Goal: Task Accomplishment & Management: Manage account settings

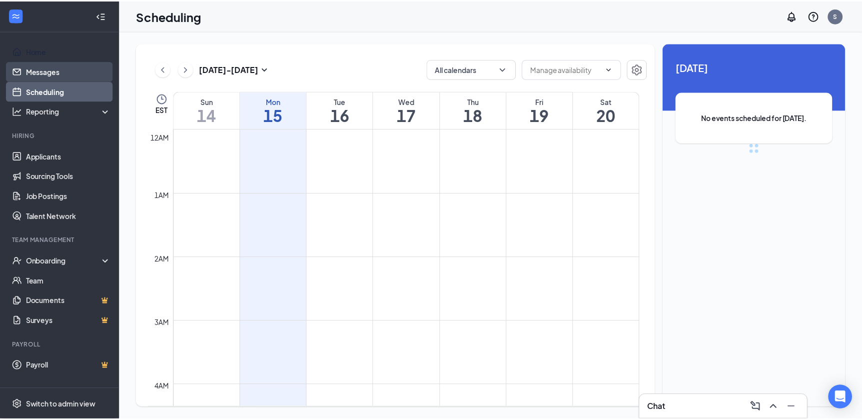
scroll to position [490, 0]
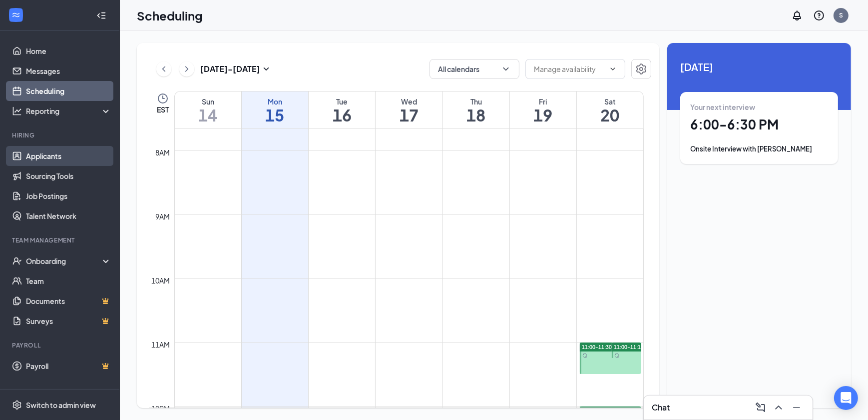
click at [57, 153] on link "Applicants" at bounding box center [68, 156] width 85 height 20
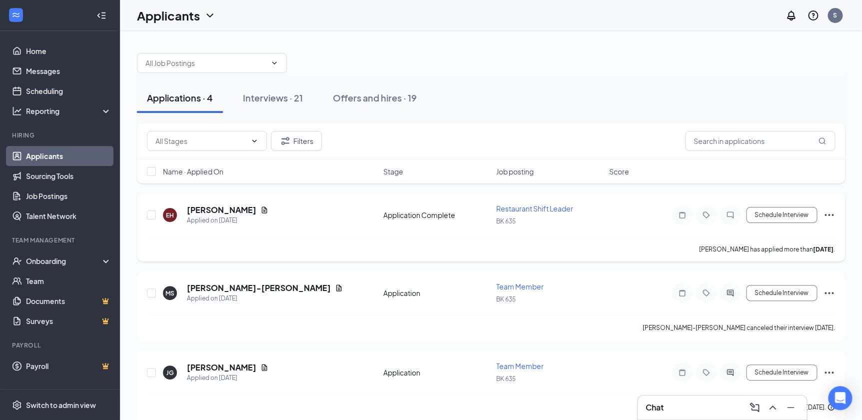
click at [830, 210] on icon "Ellipses" at bounding box center [829, 215] width 12 height 12
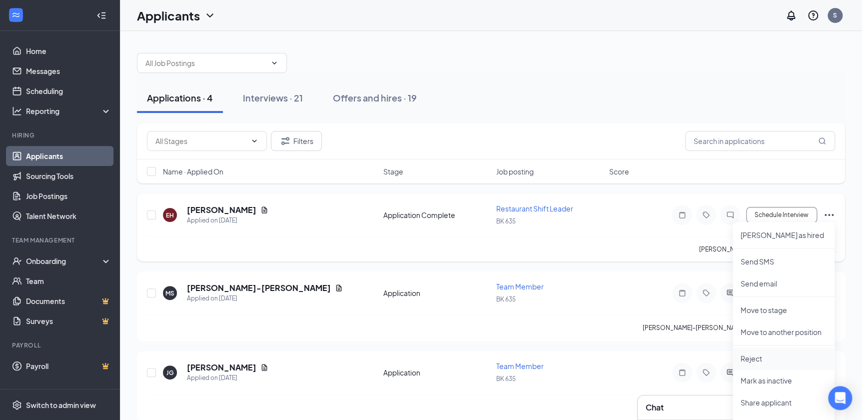
click at [756, 362] on p "Reject" at bounding box center [783, 358] width 86 height 10
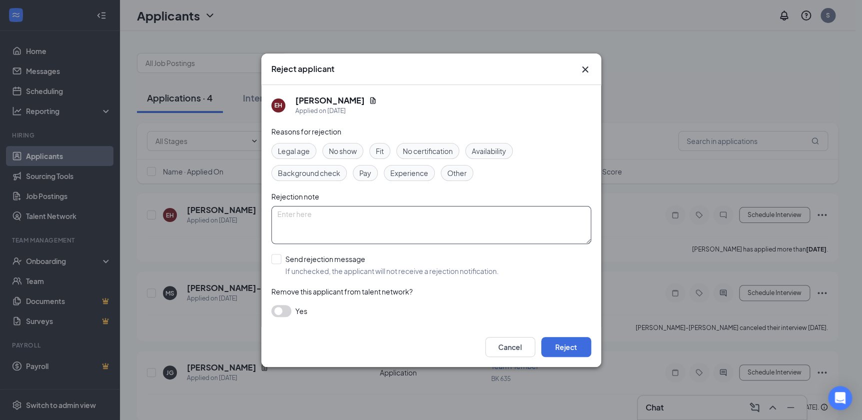
click at [337, 214] on textarea at bounding box center [431, 225] width 320 height 38
click at [459, 175] on span "Other" at bounding box center [456, 172] width 19 height 11
click at [584, 350] on button "Reject" at bounding box center [566, 347] width 50 height 20
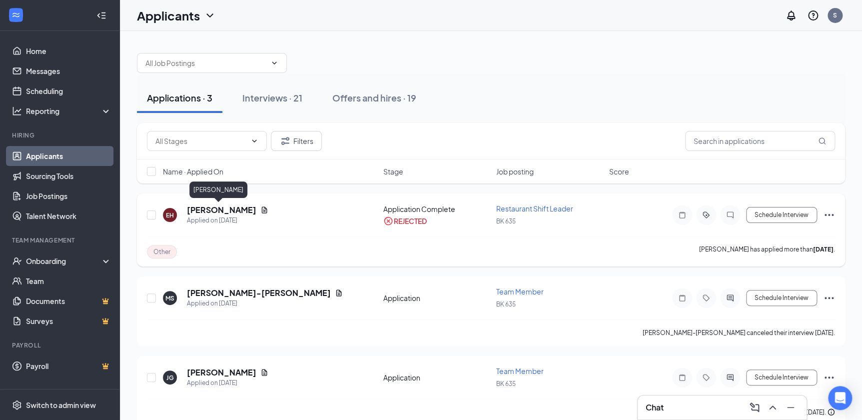
click at [215, 206] on h5 "[PERSON_NAME]" at bounding box center [221, 209] width 69 height 11
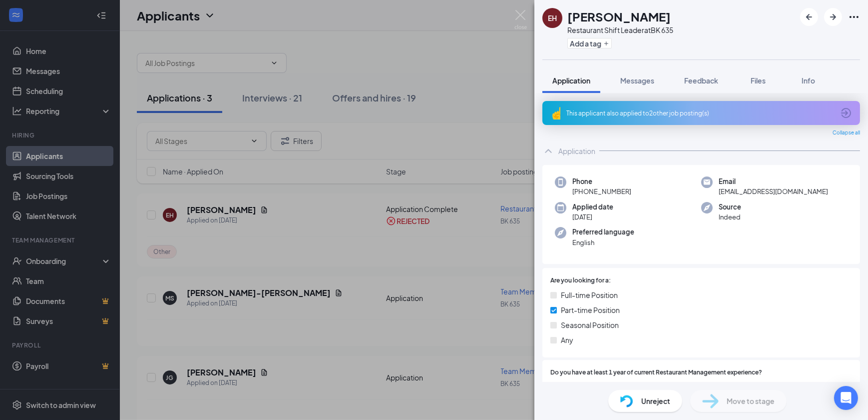
click at [334, 236] on div "[PERSON_NAME] Restaurant Shift Leader at BK 635 Add a tag Application Messages …" at bounding box center [434, 210] width 868 height 420
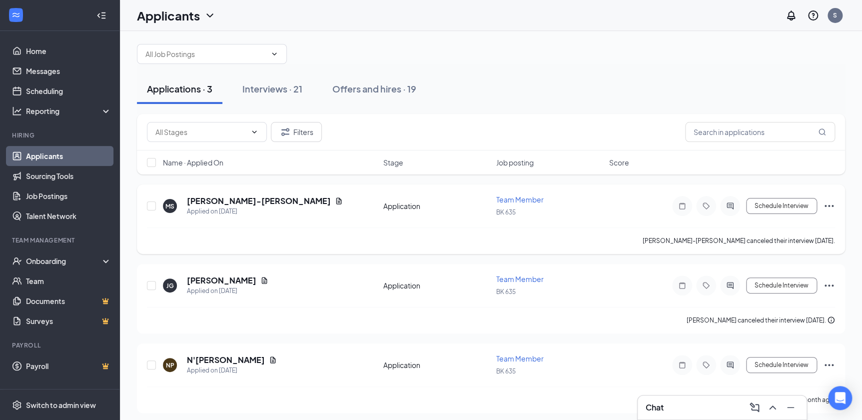
scroll to position [11, 0]
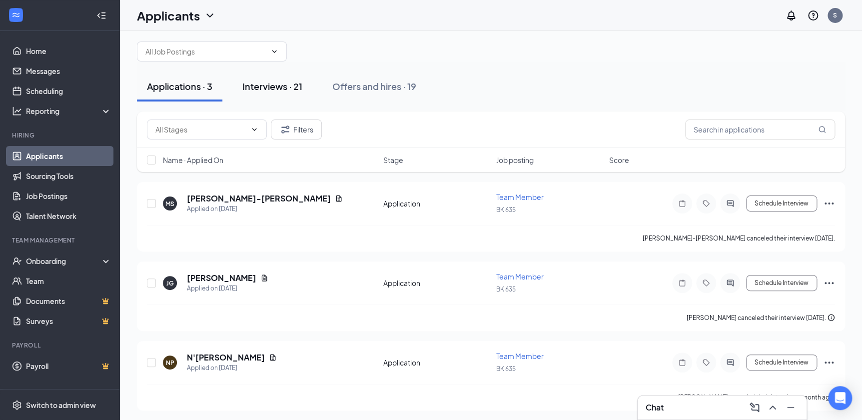
click at [266, 88] on div "Interviews · 21" at bounding box center [272, 86] width 60 height 12
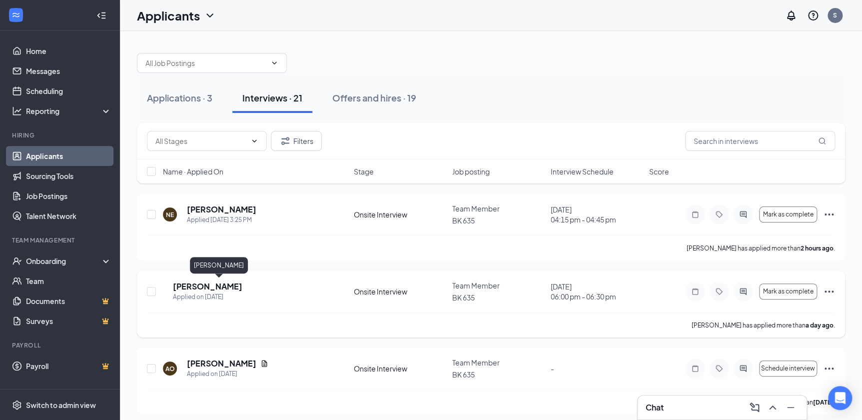
click at [215, 286] on h5 "[PERSON_NAME]" at bounding box center [207, 286] width 69 height 11
